Goal: Information Seeking & Learning: Learn about a topic

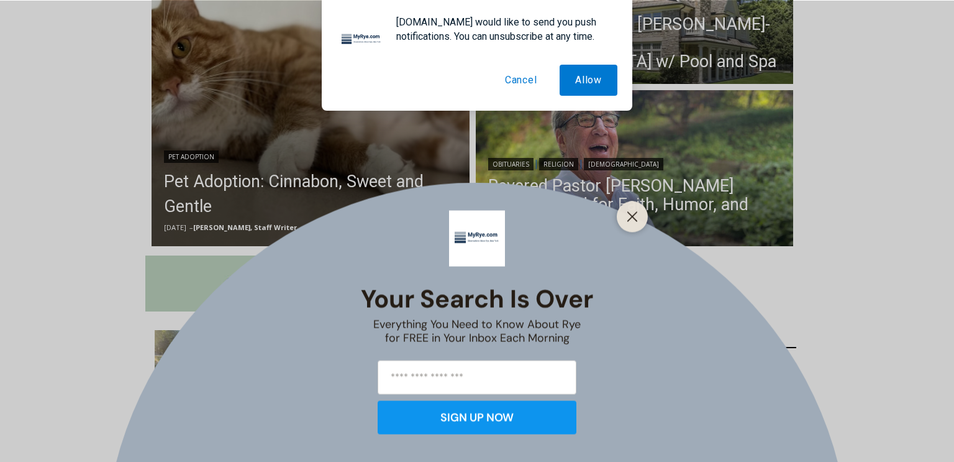
scroll to position [436, 0]
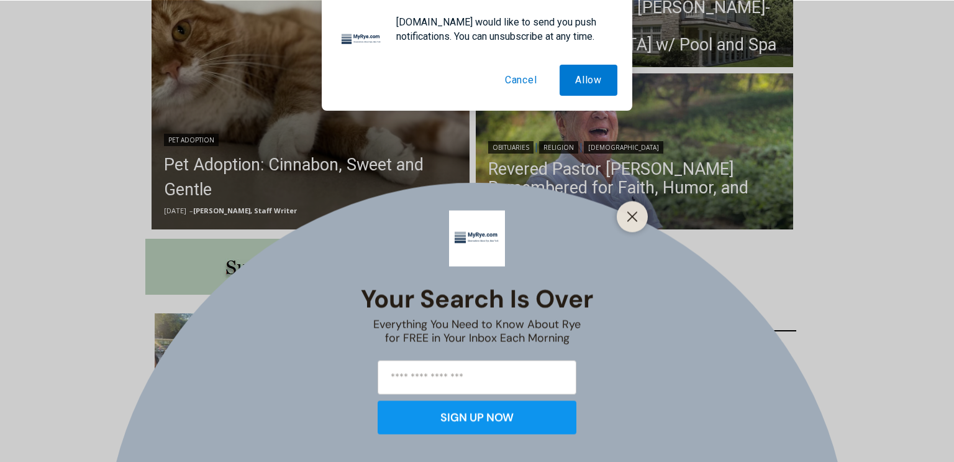
click at [514, 79] on button "Cancel" at bounding box center [521, 80] width 63 height 31
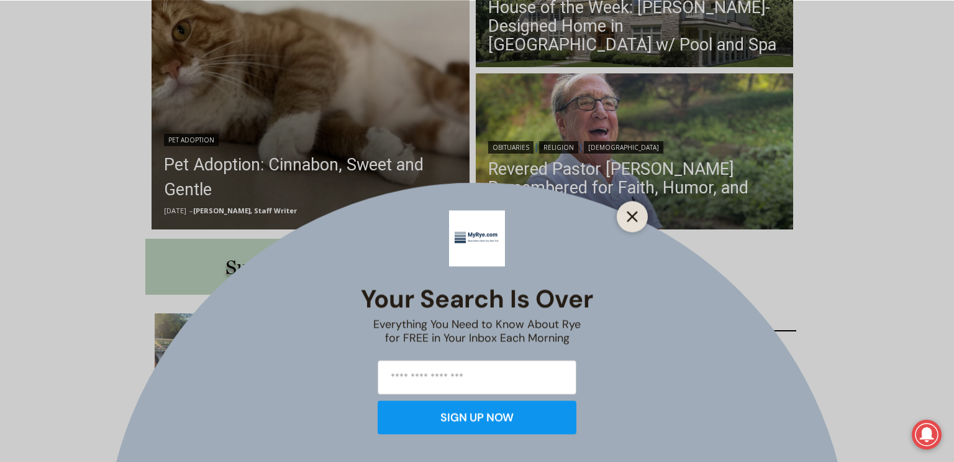
click at [636, 214] on icon "Close" at bounding box center [632, 216] width 11 height 11
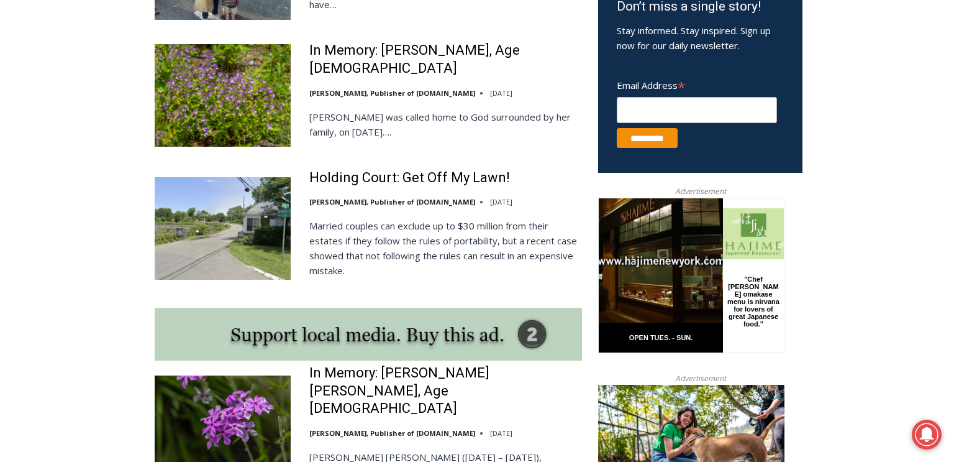
scroll to position [835, 0]
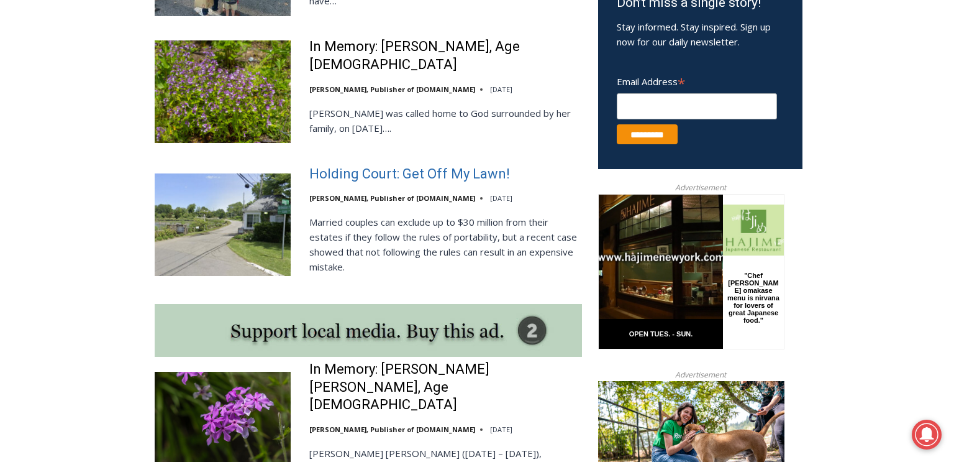
click at [399, 175] on link "Holding Court: Get Off My Lawn!" at bounding box center [409, 174] width 201 height 18
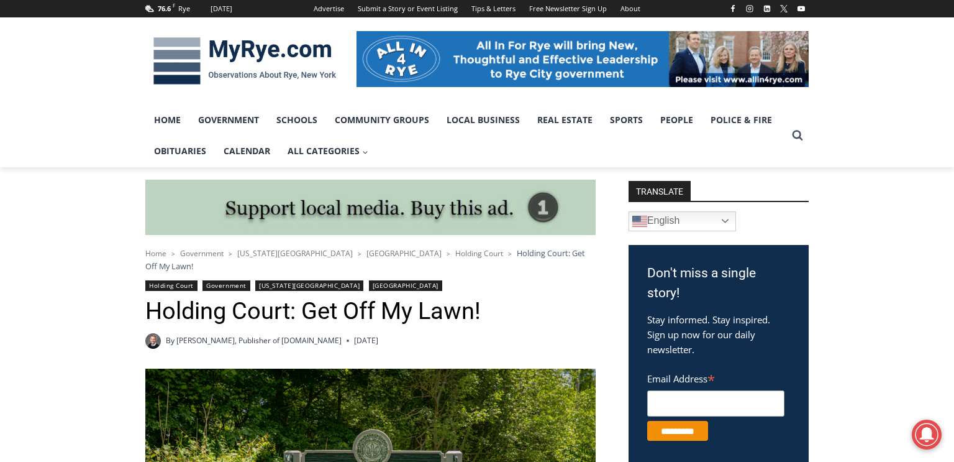
scroll to position [148, 0]
